Goal: Task Accomplishment & Management: Use online tool/utility

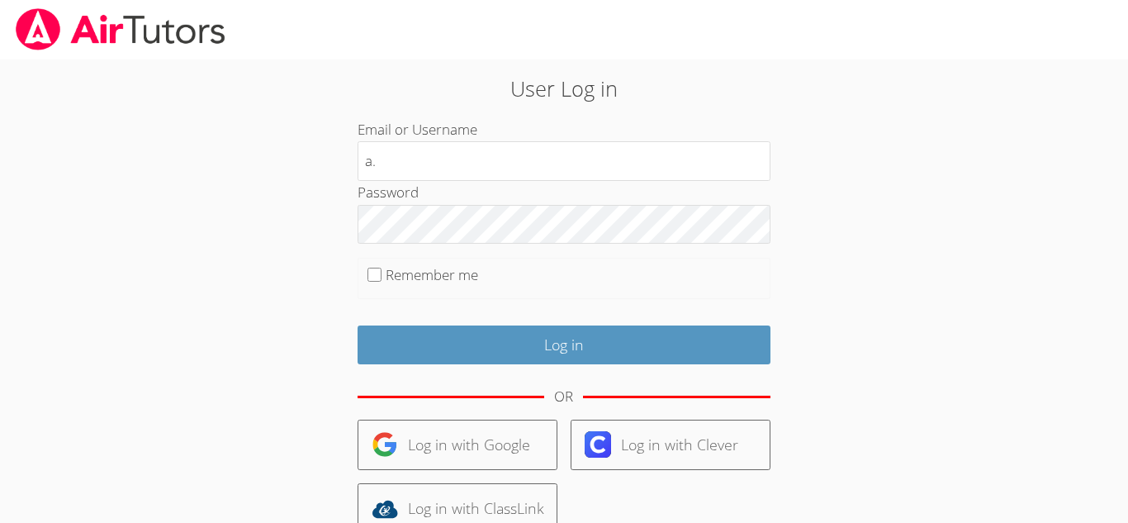
type input "[EMAIL_ADDRESS][DOMAIN_NAME]"
click at [375, 274] on input "Remember me" at bounding box center [374, 275] width 14 height 14
checkbox input "true"
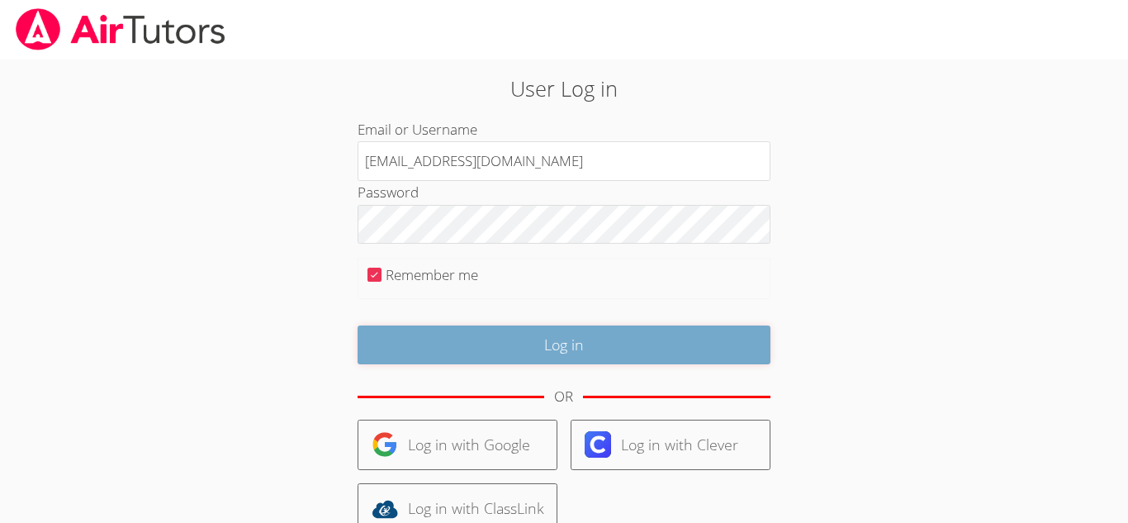
click at [401, 345] on input "Log in" at bounding box center [564, 344] width 413 height 39
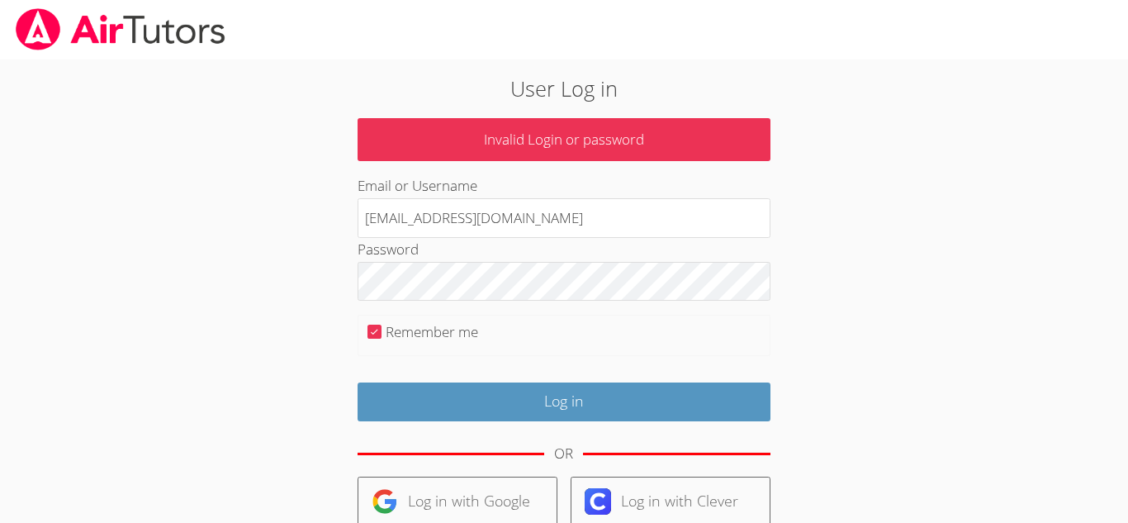
click at [523, 154] on p "Invalid Login or password" at bounding box center [564, 140] width 413 height 44
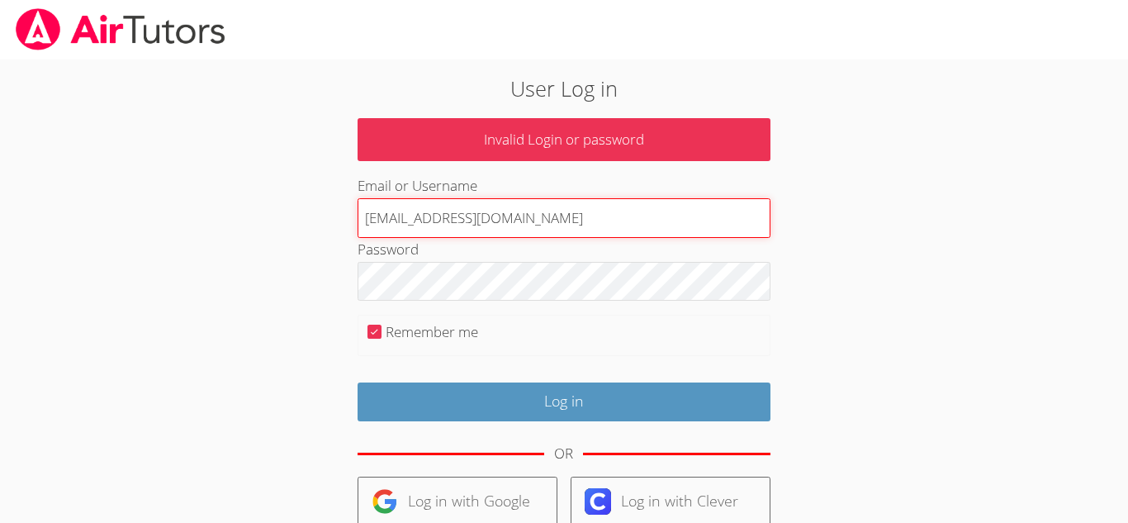
click at [544, 230] on input "[EMAIL_ADDRESS][DOMAIN_NAME]" at bounding box center [564, 218] width 413 height 40
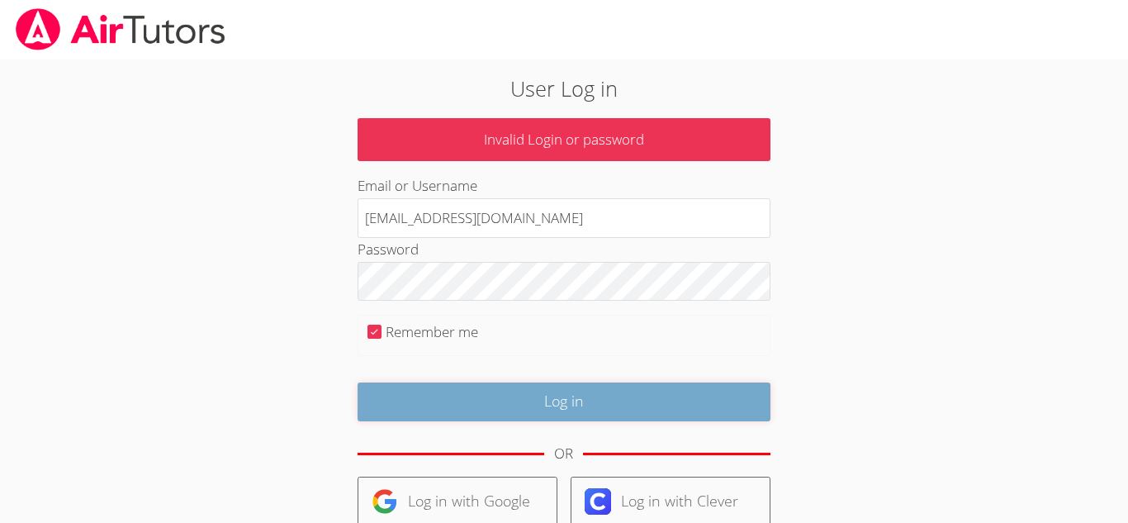
click at [473, 402] on input "Log in" at bounding box center [564, 401] width 413 height 39
click at [600, 405] on input "Log in" at bounding box center [564, 401] width 413 height 39
click at [655, 398] on input "Log in" at bounding box center [564, 401] width 413 height 39
click at [472, 398] on input "Log in" at bounding box center [564, 401] width 413 height 39
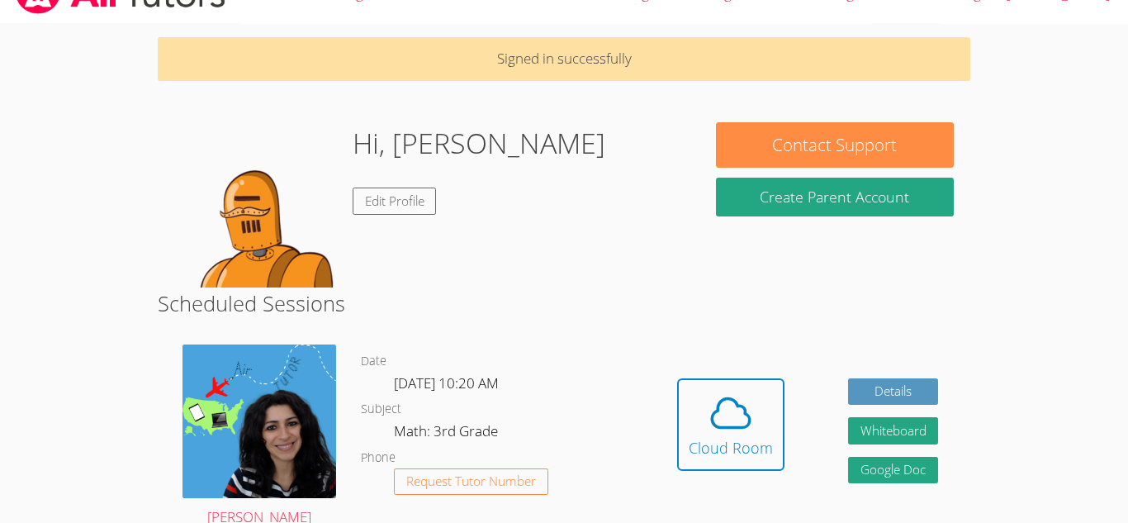
scroll to position [66, 0]
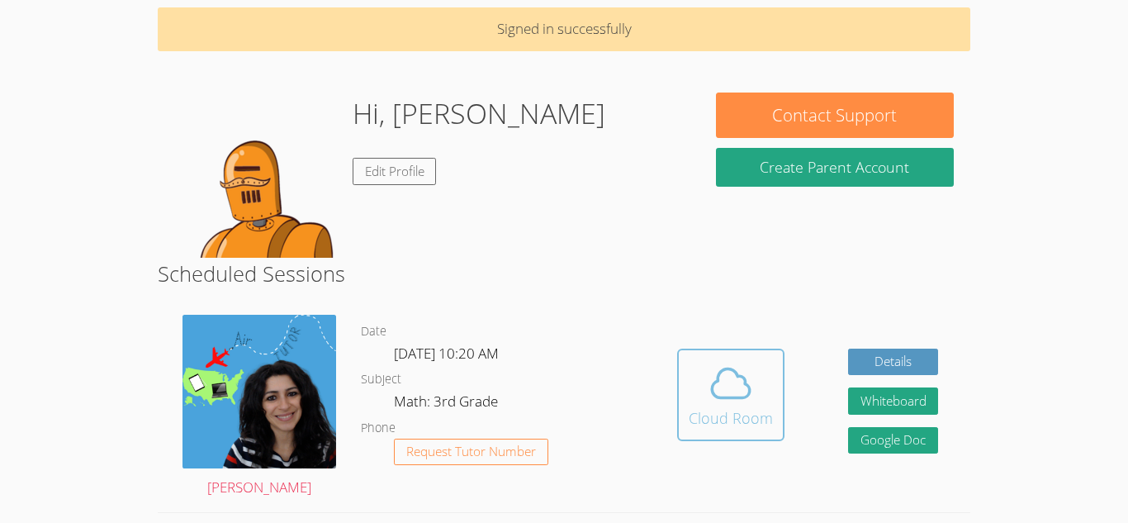
click at [723, 401] on icon at bounding box center [731, 383] width 46 height 46
click at [740, 372] on icon at bounding box center [731, 383] width 46 height 46
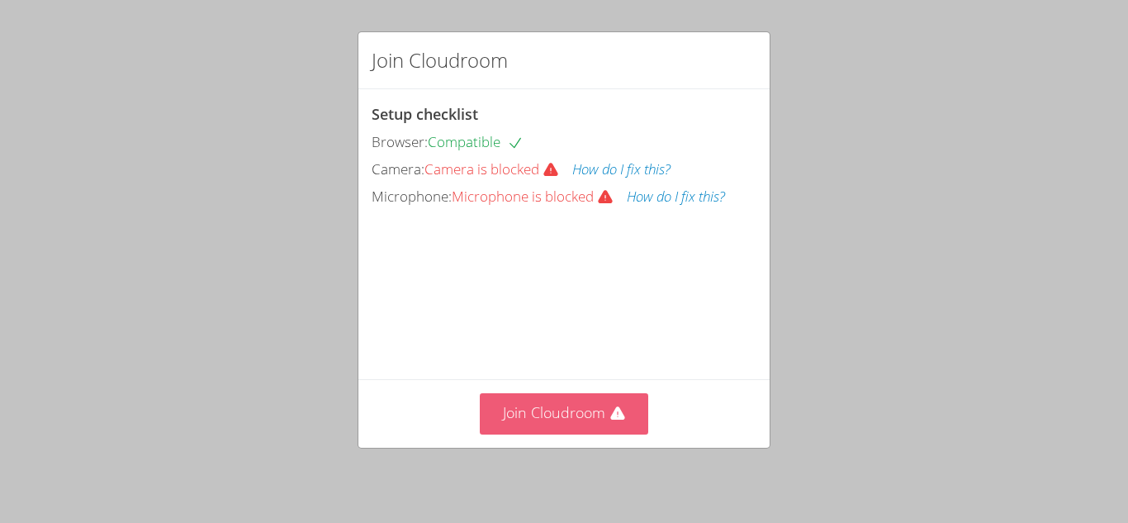
click at [585, 425] on button "Join Cloudroom" at bounding box center [564, 413] width 169 height 40
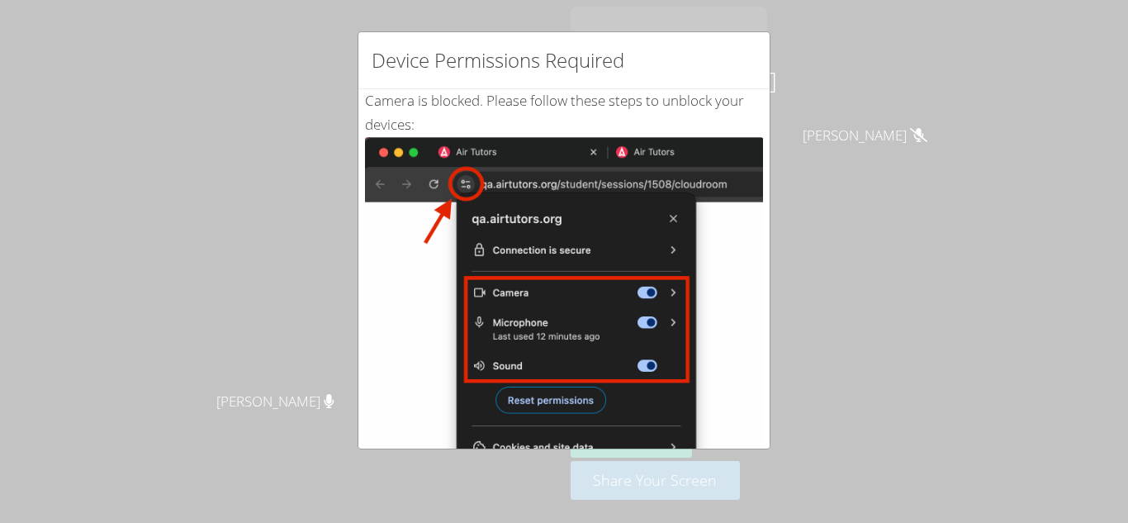
click at [43, 384] on div "Device Permissions Required Camera is blocked . Please follow these steps to un…" at bounding box center [564, 261] width 1128 height 523
click at [281, 211] on div "Device Permissions Required Camera is blocked . Please follow these steps to un…" at bounding box center [564, 261] width 1128 height 523
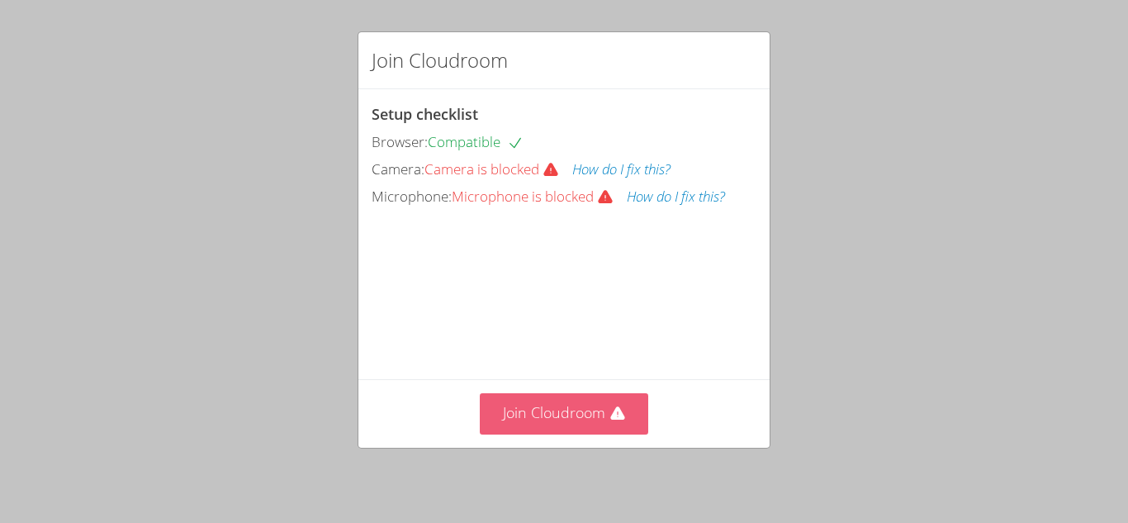
click at [593, 419] on button "Join Cloudroom" at bounding box center [564, 413] width 169 height 40
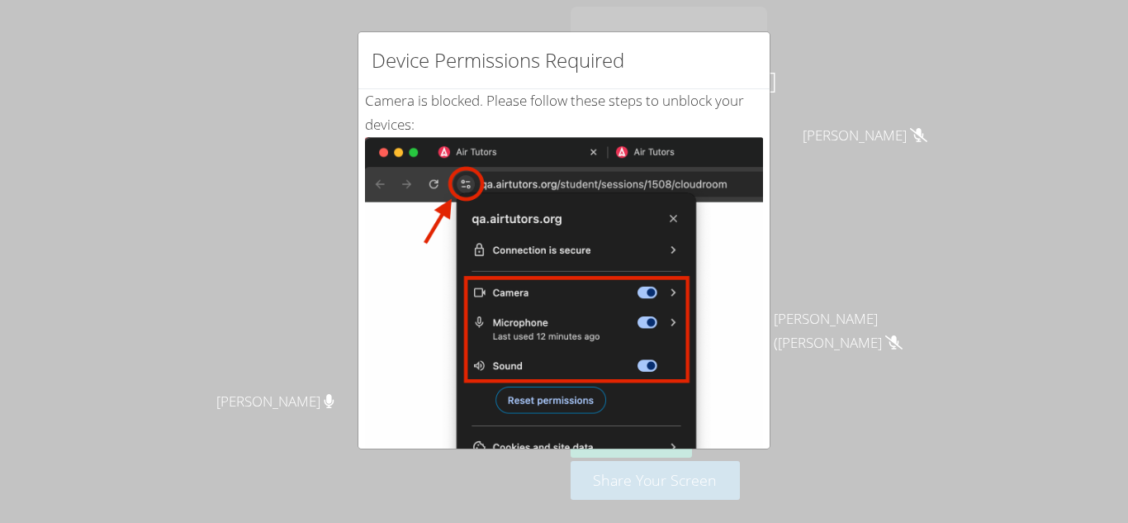
click at [717, 44] on div "Device Permissions Required" at bounding box center [563, 60] width 411 height 57
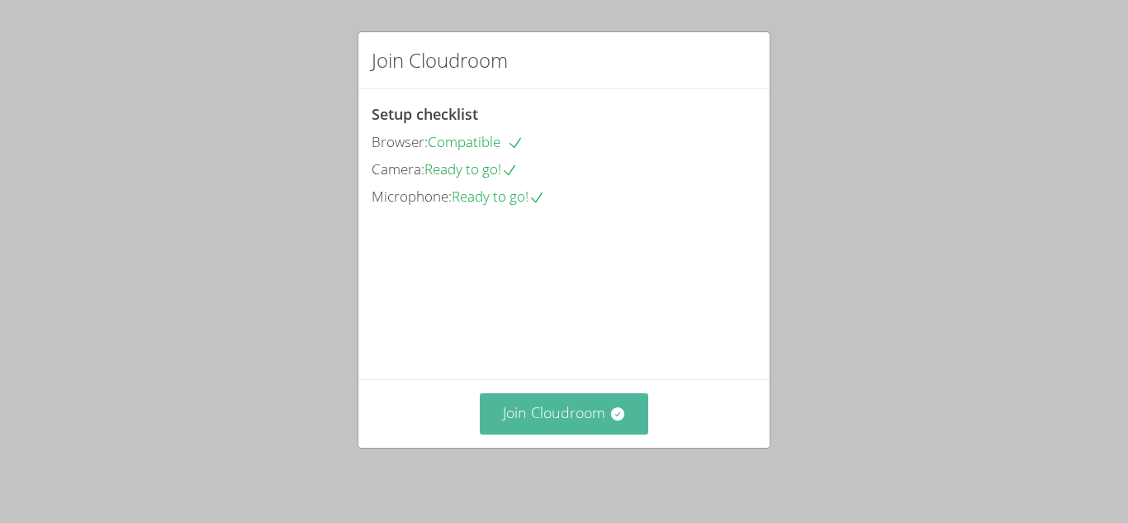
click at [557, 398] on button "Join Cloudroom" at bounding box center [564, 413] width 169 height 40
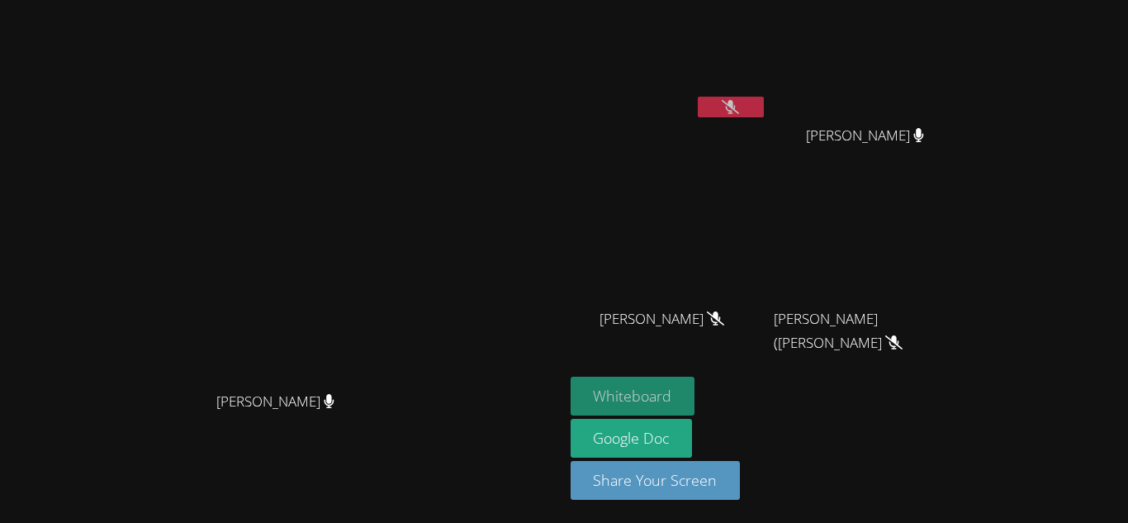
click at [695, 398] on button "Whiteboard" at bounding box center [633, 396] width 125 height 39
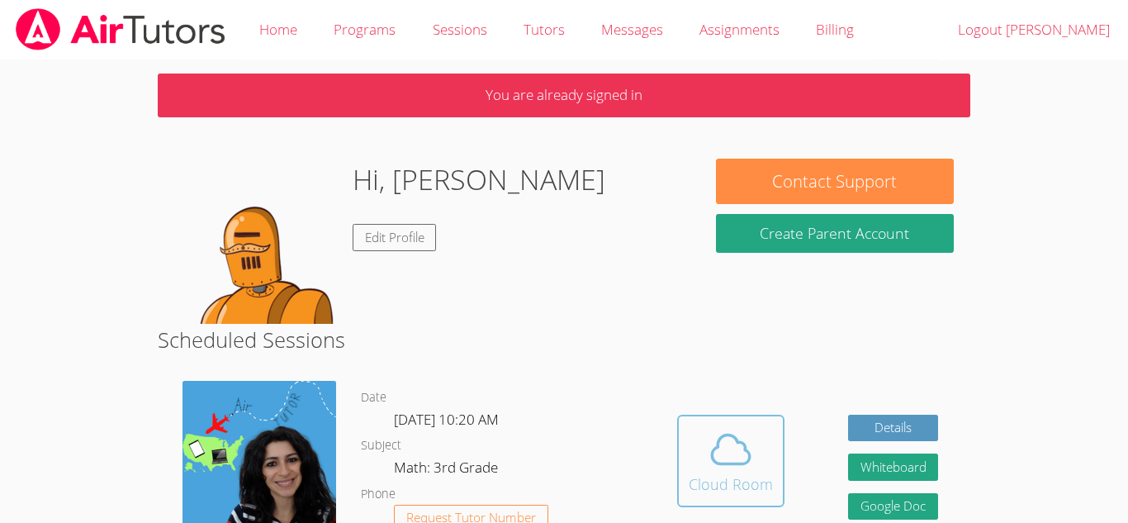
click at [748, 475] on div "Cloud Room" at bounding box center [731, 483] width 84 height 23
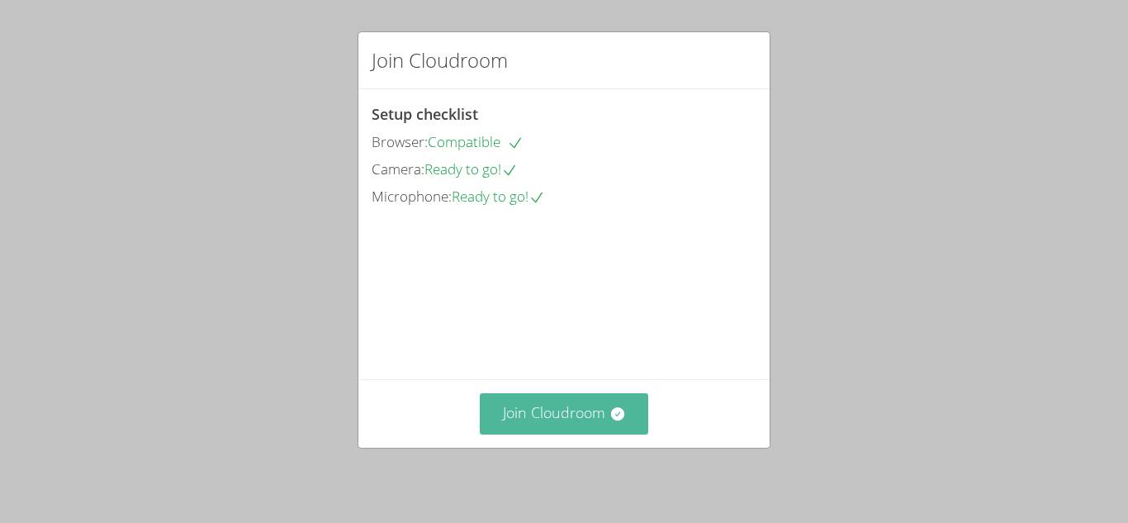
click at [612, 420] on icon at bounding box center [617, 413] width 17 height 17
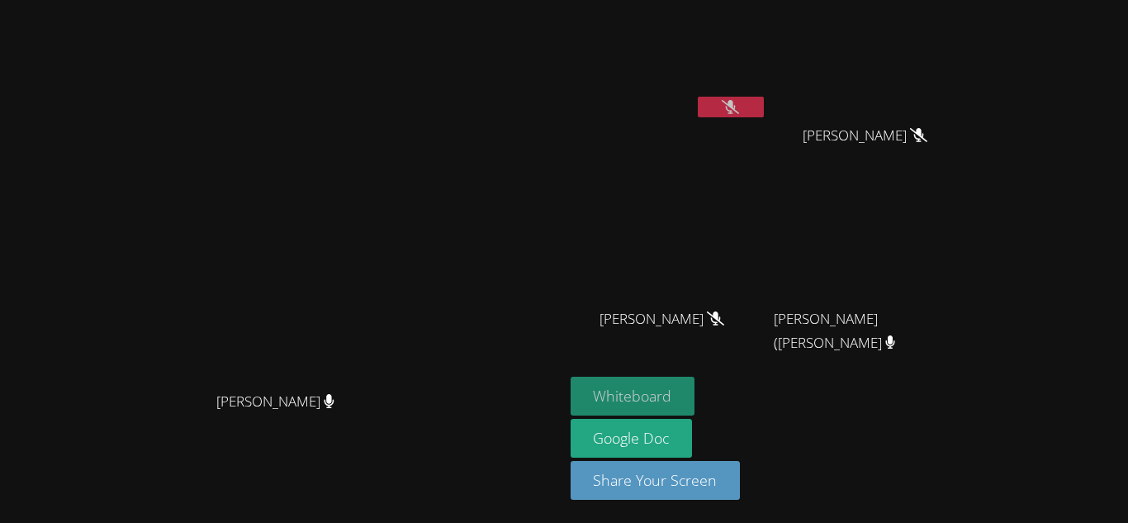
click at [695, 396] on button "Whiteboard" at bounding box center [633, 396] width 125 height 39
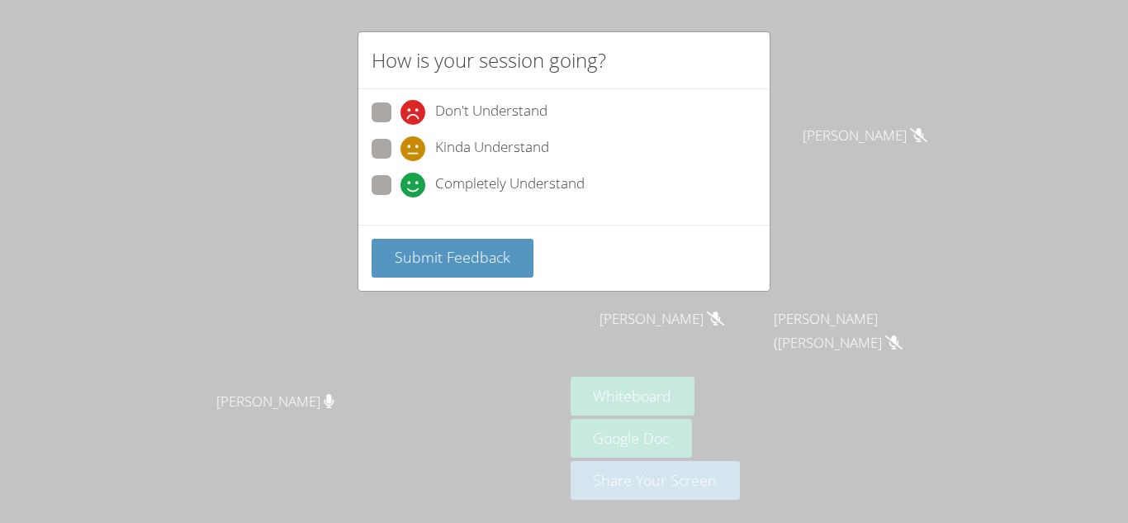
click at [400, 197] on span at bounding box center [400, 197] width 0 height 0
click at [400, 187] on input "Completely Understand" at bounding box center [407, 182] width 14 height 14
radio input "true"
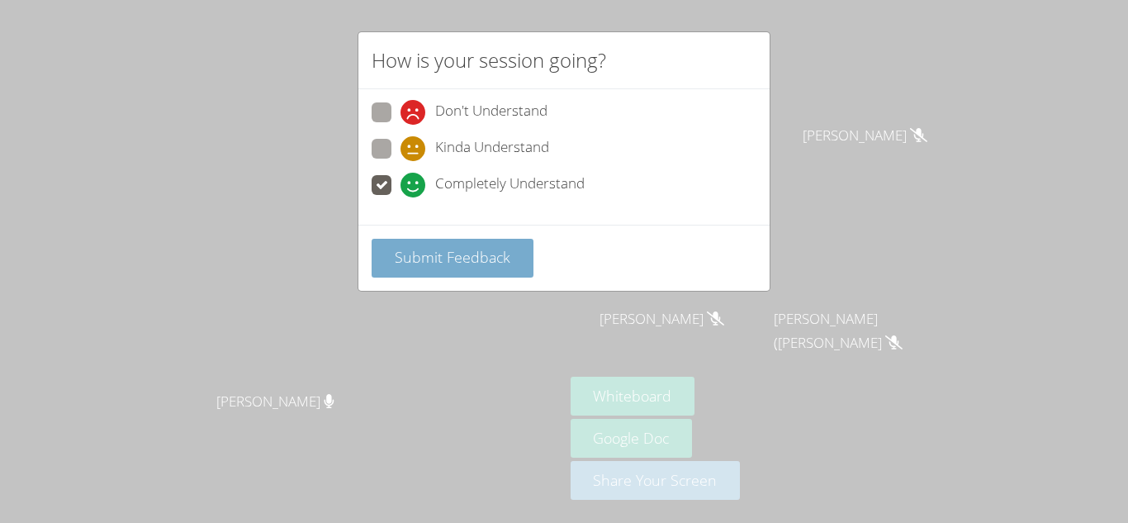
click at [427, 249] on span "Submit Feedback" at bounding box center [453, 257] width 116 height 20
